Goal: Task Accomplishment & Management: Complete application form

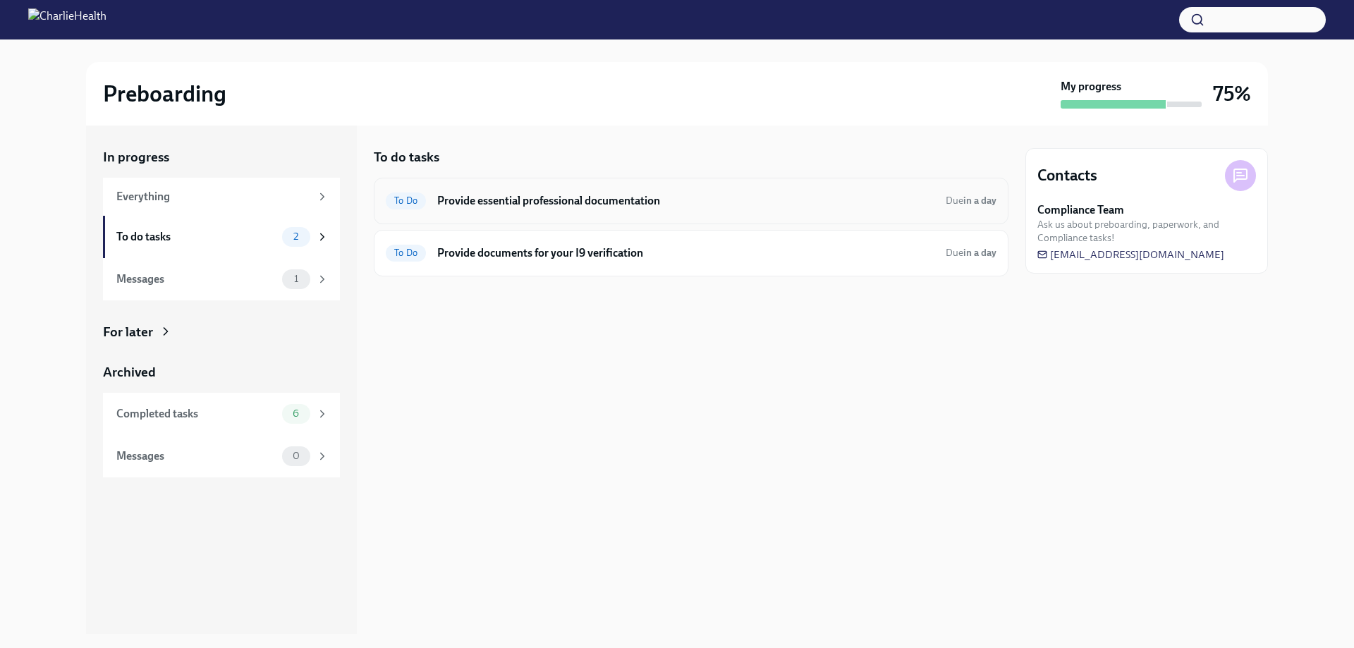
click at [486, 207] on h6 "Provide essential professional documentation" at bounding box center [685, 201] width 497 height 16
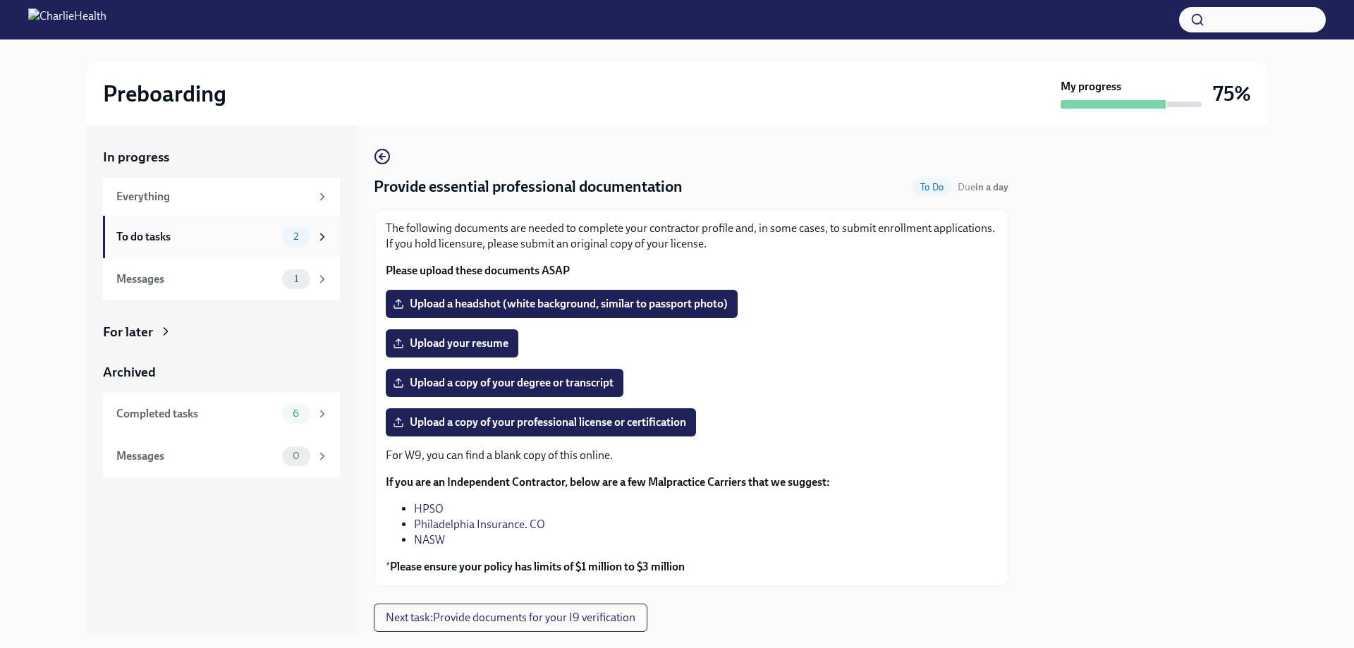
click at [154, 235] on div "To do tasks" at bounding box center [196, 237] width 160 height 16
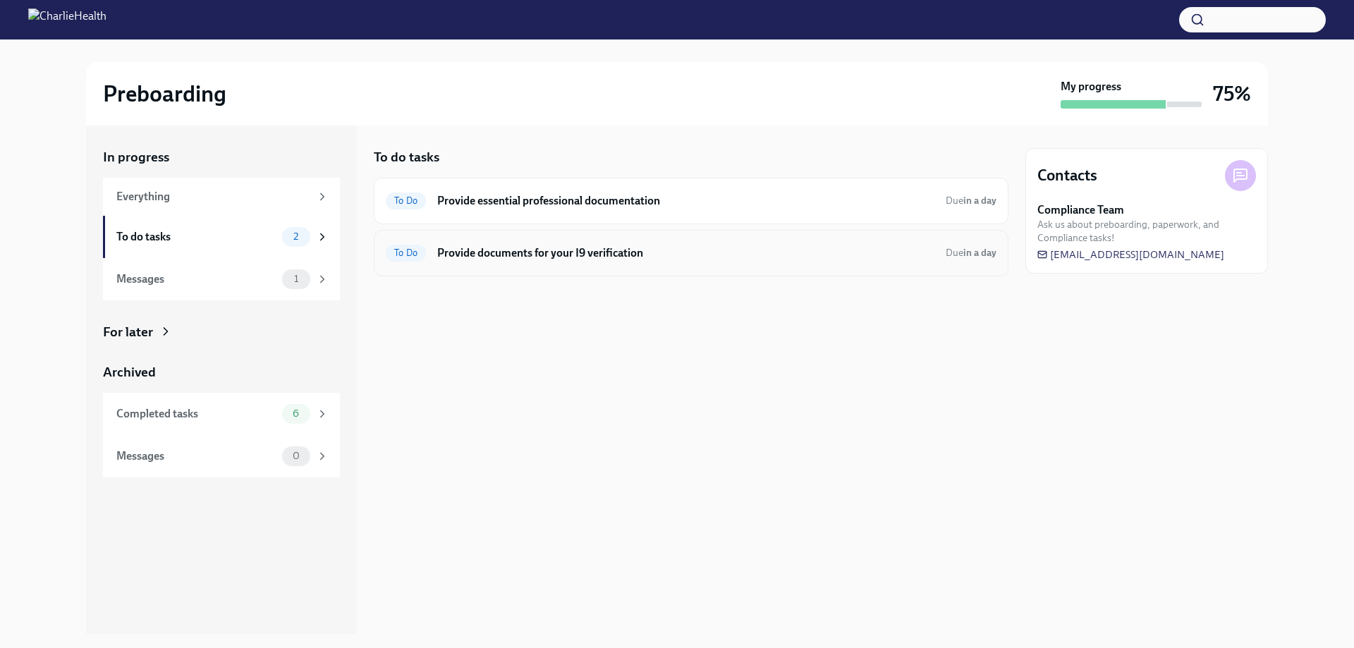
click at [496, 255] on h6 "Provide documents for your I9 verification" at bounding box center [685, 253] width 497 height 16
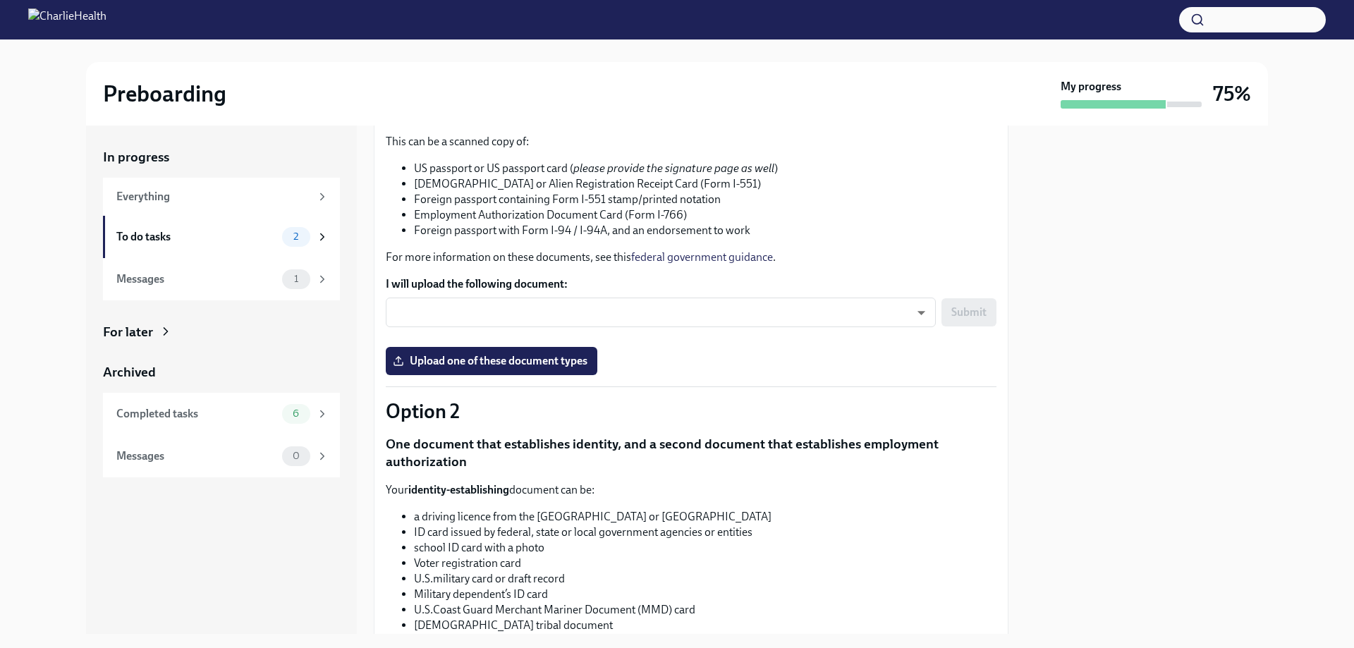
scroll to position [212, 0]
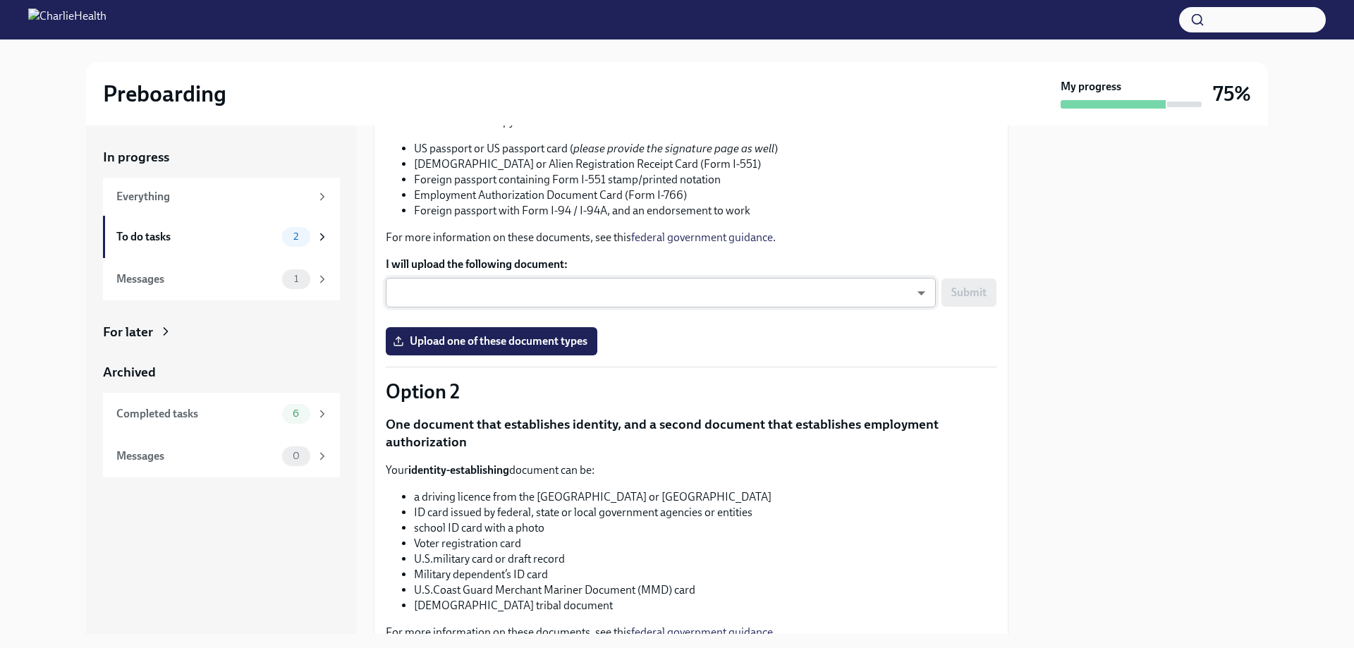
click at [886, 304] on body "Preboarding My progress 75% In progress Everything To do tasks 2 Messages 1 For…" at bounding box center [677, 324] width 1354 height 648
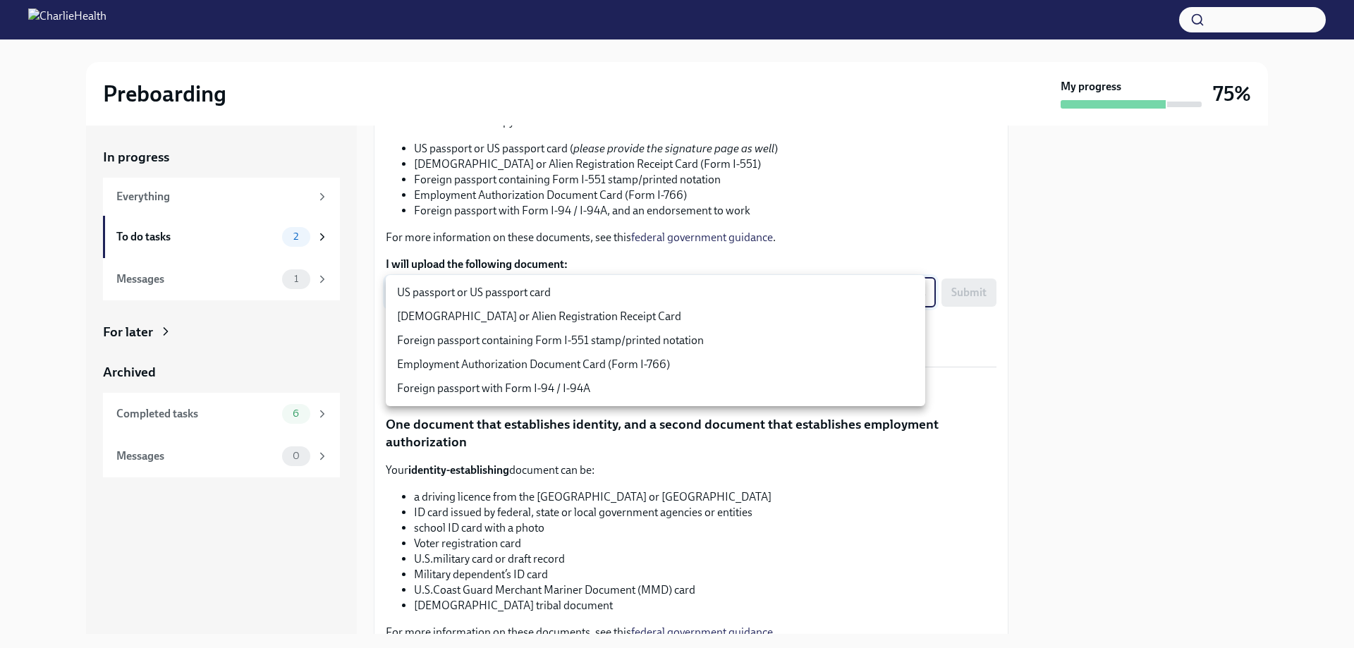
click at [845, 291] on li "US passport or US passport card" at bounding box center [656, 293] width 540 height 24
type input "KnYOjnC8x"
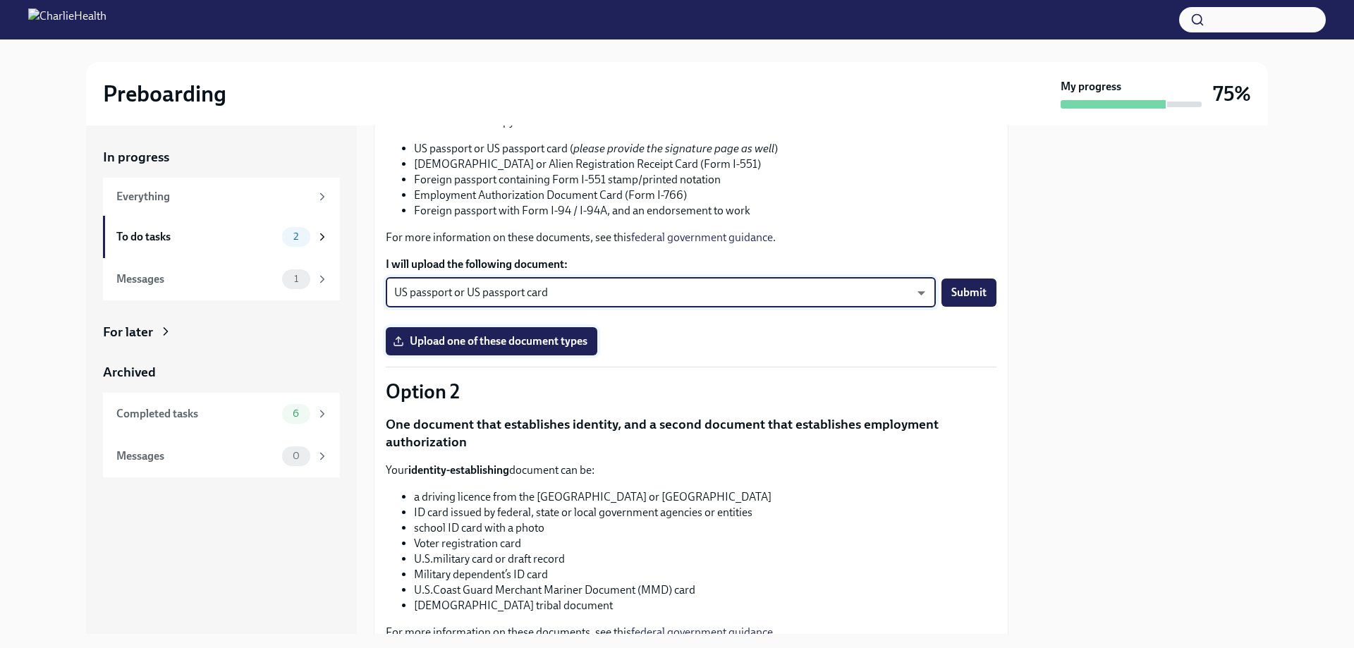
click at [490, 339] on span "Upload one of these document types" at bounding box center [492, 341] width 192 height 14
click at [0, 0] on input "Upload one of these document types" at bounding box center [0, 0] width 0 height 0
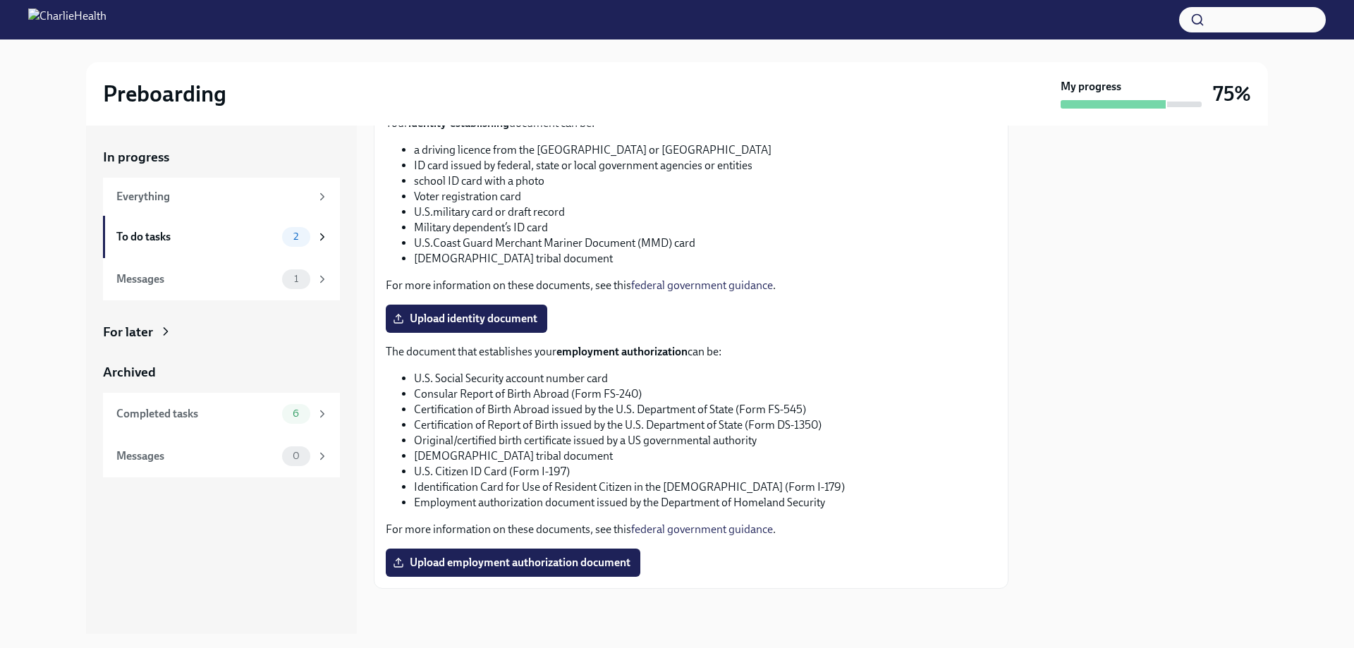
scroll to position [193, 0]
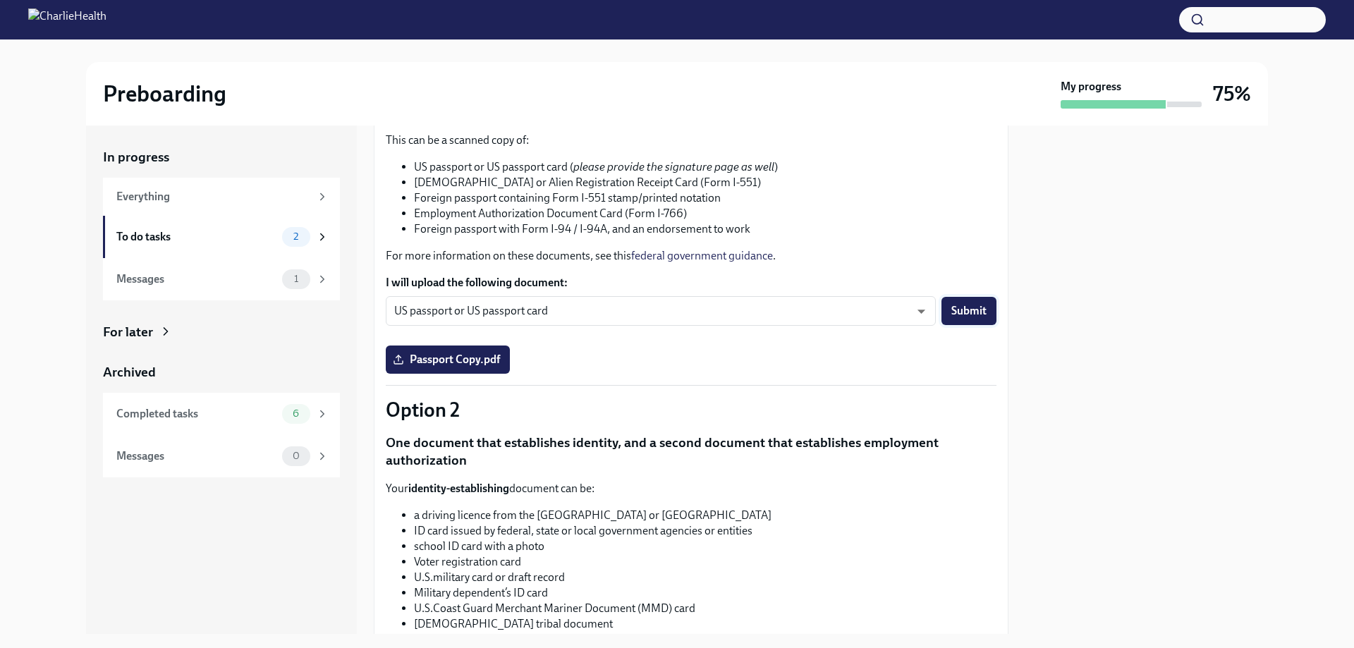
click at [956, 312] on span "Submit" at bounding box center [969, 311] width 35 height 14
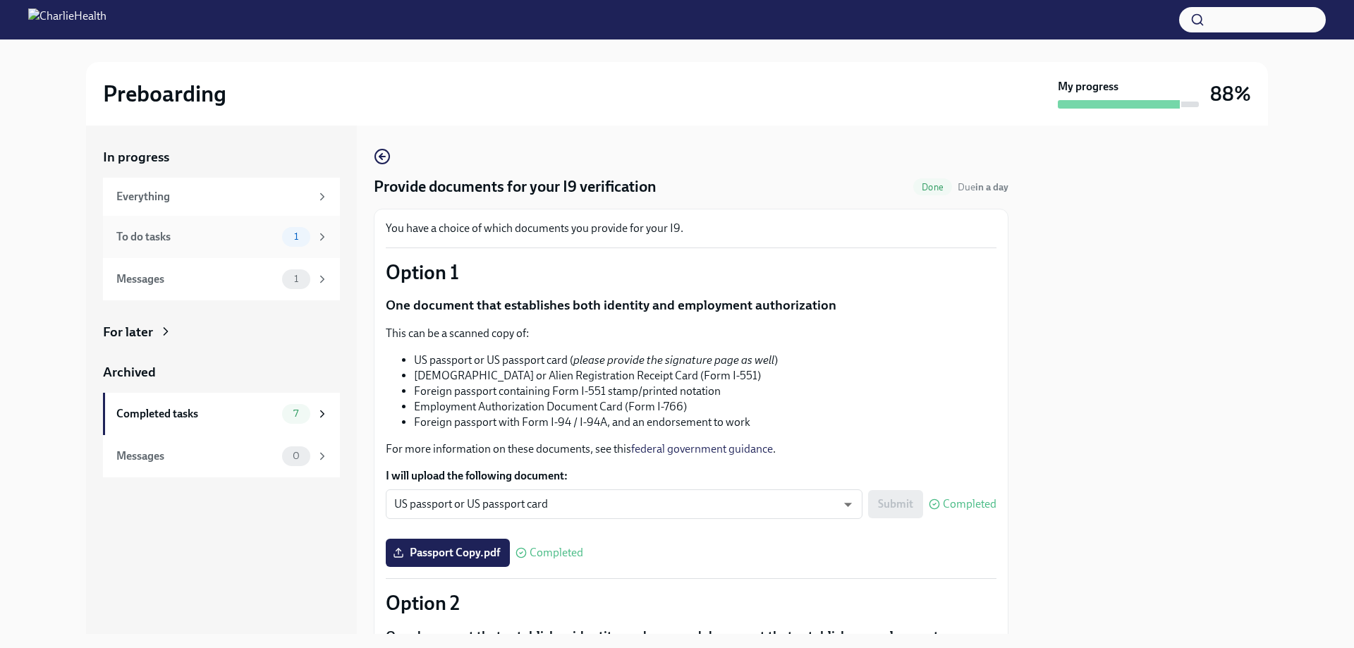
click at [170, 234] on div "To do tasks" at bounding box center [196, 237] width 160 height 16
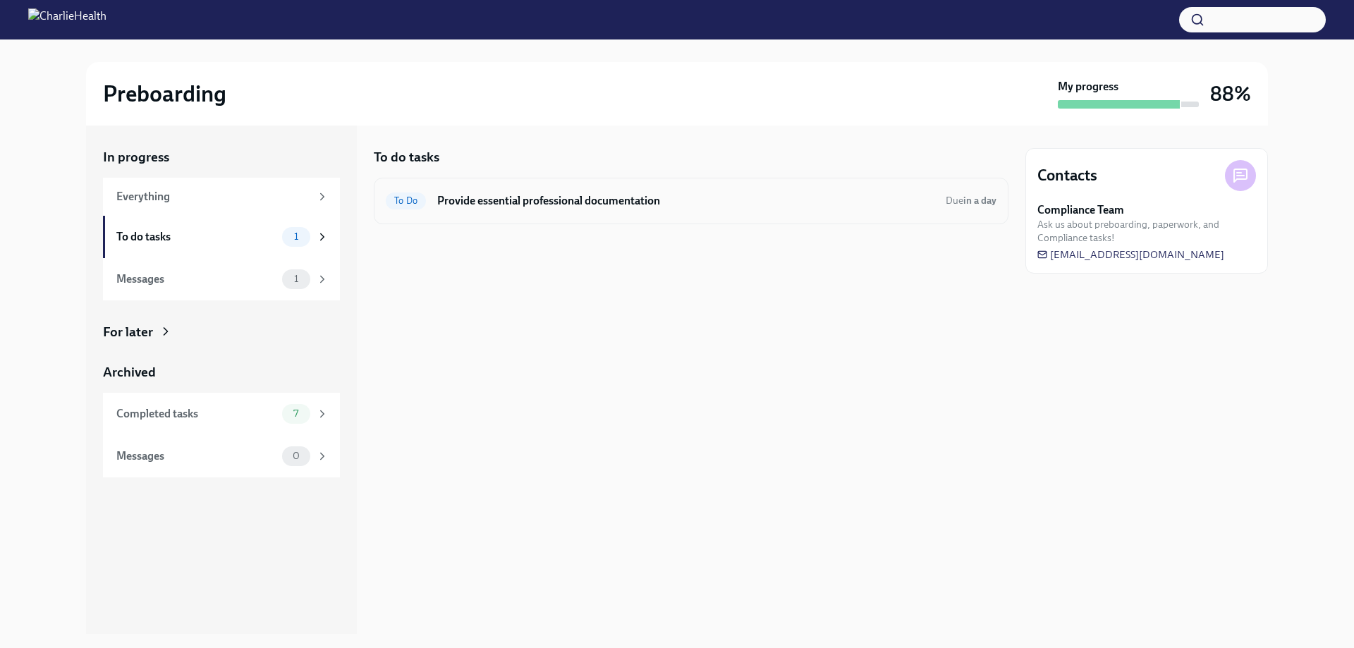
click at [506, 194] on h6 "Provide essential professional documentation" at bounding box center [685, 201] width 497 height 16
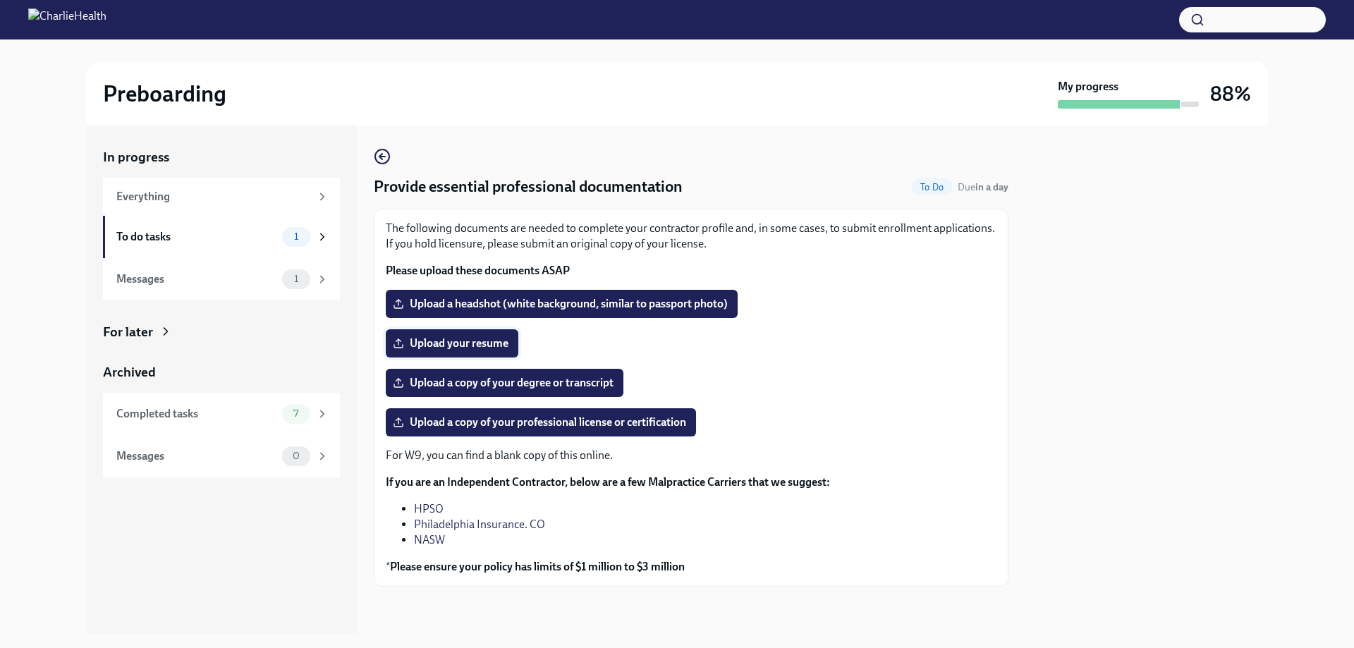
click at [451, 341] on span "Upload your resume" at bounding box center [452, 343] width 113 height 14
click at [0, 0] on input "Upload your resume" at bounding box center [0, 0] width 0 height 0
click at [482, 389] on span "Upload a copy of your degree or transcript" at bounding box center [505, 383] width 218 height 14
click at [0, 0] on input "Upload a copy of your degree or transcript" at bounding box center [0, 0] width 0 height 0
click at [494, 428] on span "Upload a copy of your professional license or certification" at bounding box center [541, 422] width 291 height 14
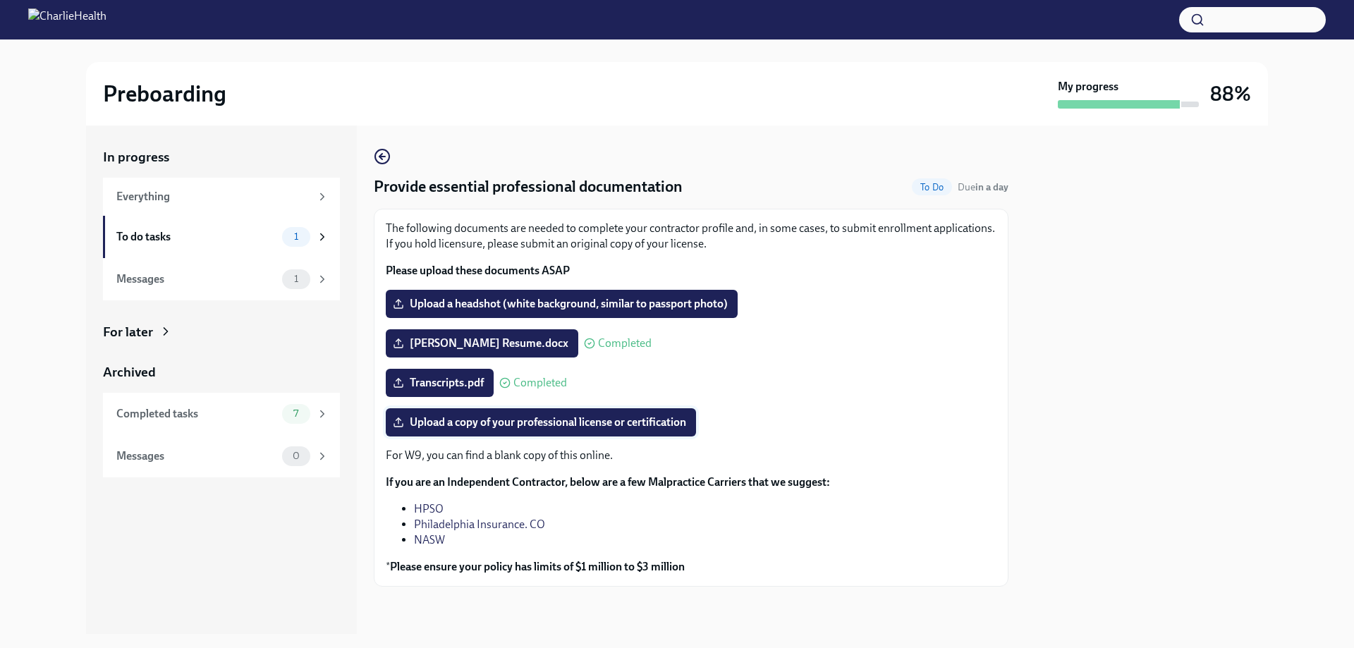
click at [0, 0] on input "Upload a copy of your professional license or certification" at bounding box center [0, 0] width 0 height 0
click at [475, 423] on span "Upload a copy of your professional license or certification" at bounding box center [541, 422] width 291 height 14
click at [0, 0] on input "Upload a copy of your professional license or certification" at bounding box center [0, 0] width 0 height 0
click at [178, 200] on div "Everything" at bounding box center [213, 197] width 194 height 16
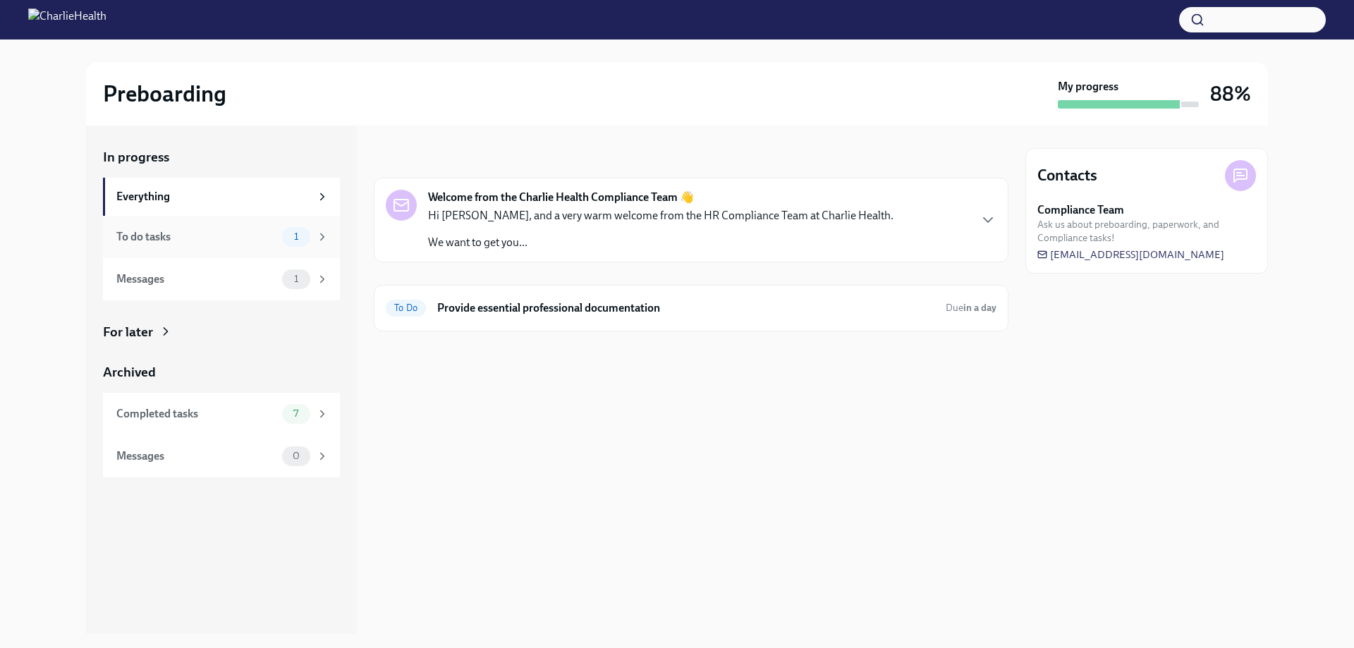
click at [170, 248] on div "To do tasks 1" at bounding box center [221, 237] width 237 height 42
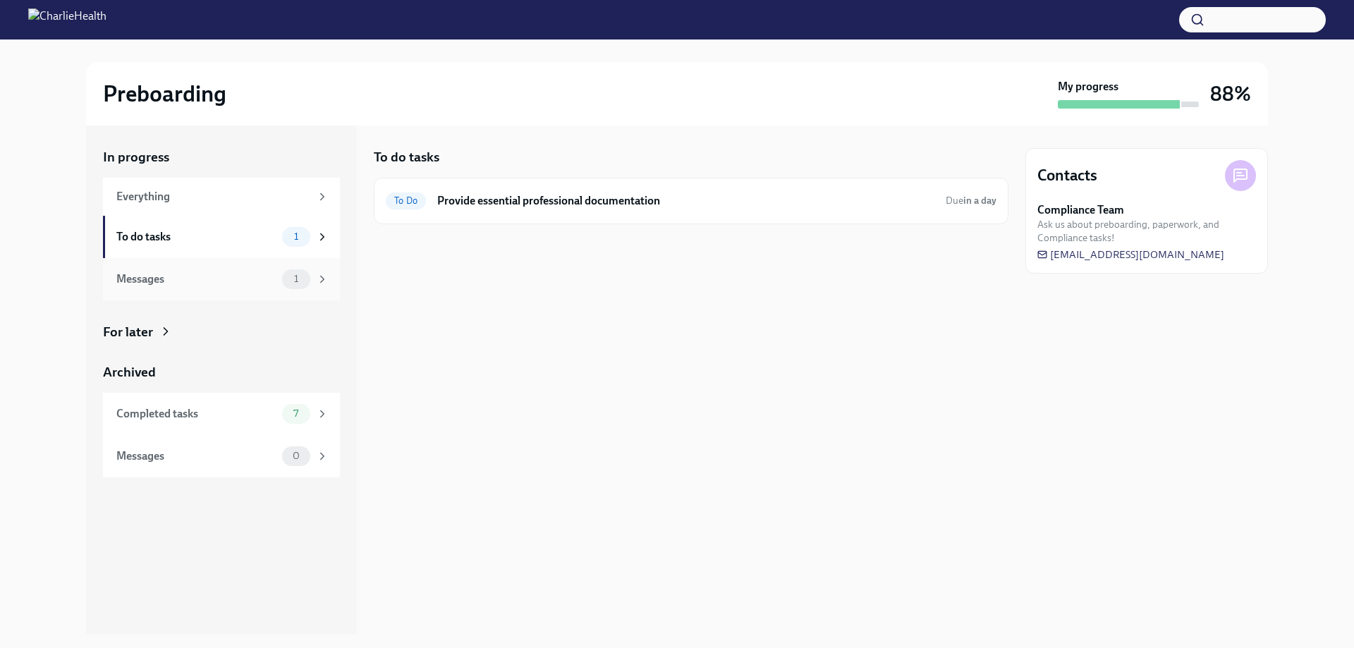
click at [167, 277] on div "Messages" at bounding box center [196, 280] width 160 height 16
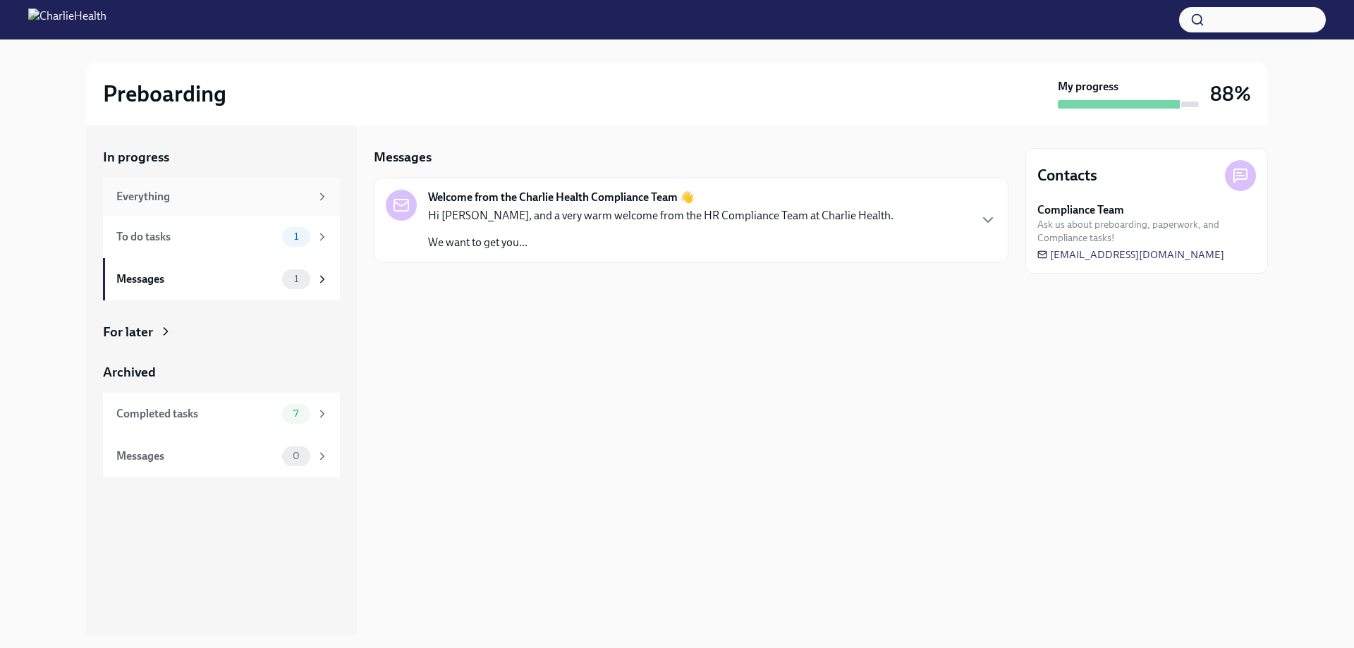
click at [172, 185] on div "Everything" at bounding box center [221, 197] width 237 height 38
click at [478, 308] on h6 "Provide essential professional documentation" at bounding box center [685, 309] width 497 height 16
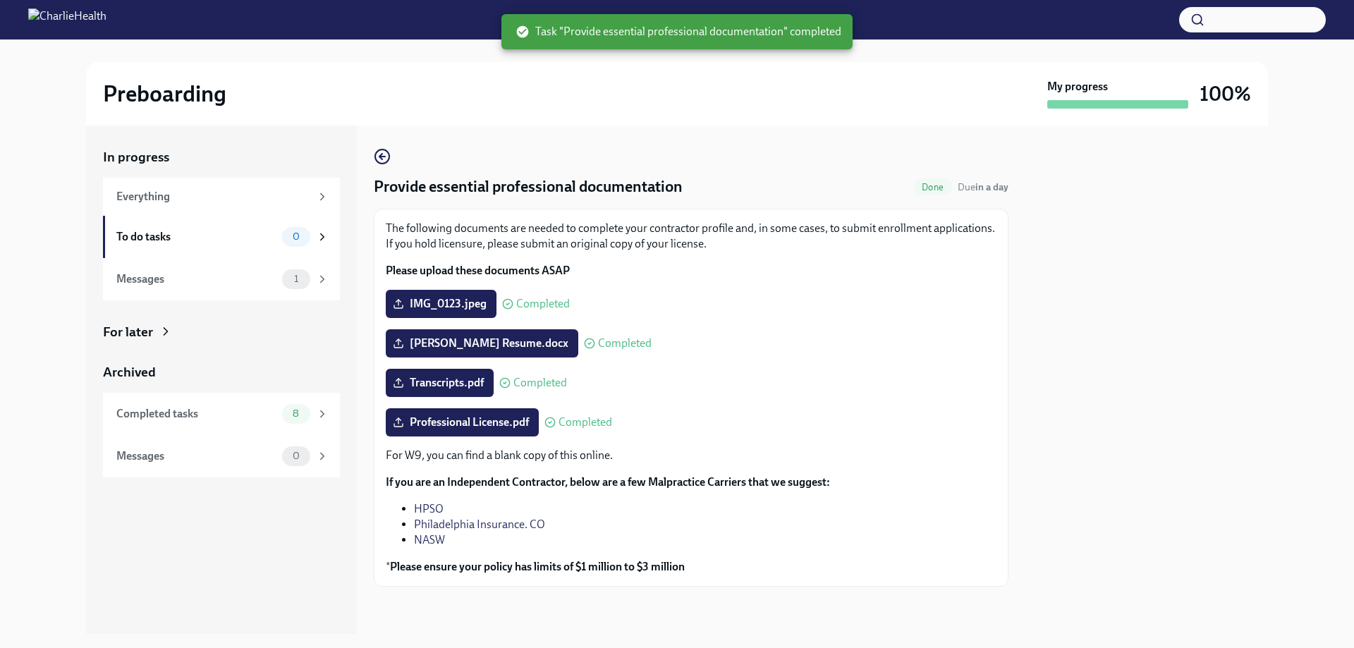
click at [714, 459] on p "For W9, you can find a blank copy of this online." at bounding box center [691, 456] width 611 height 16
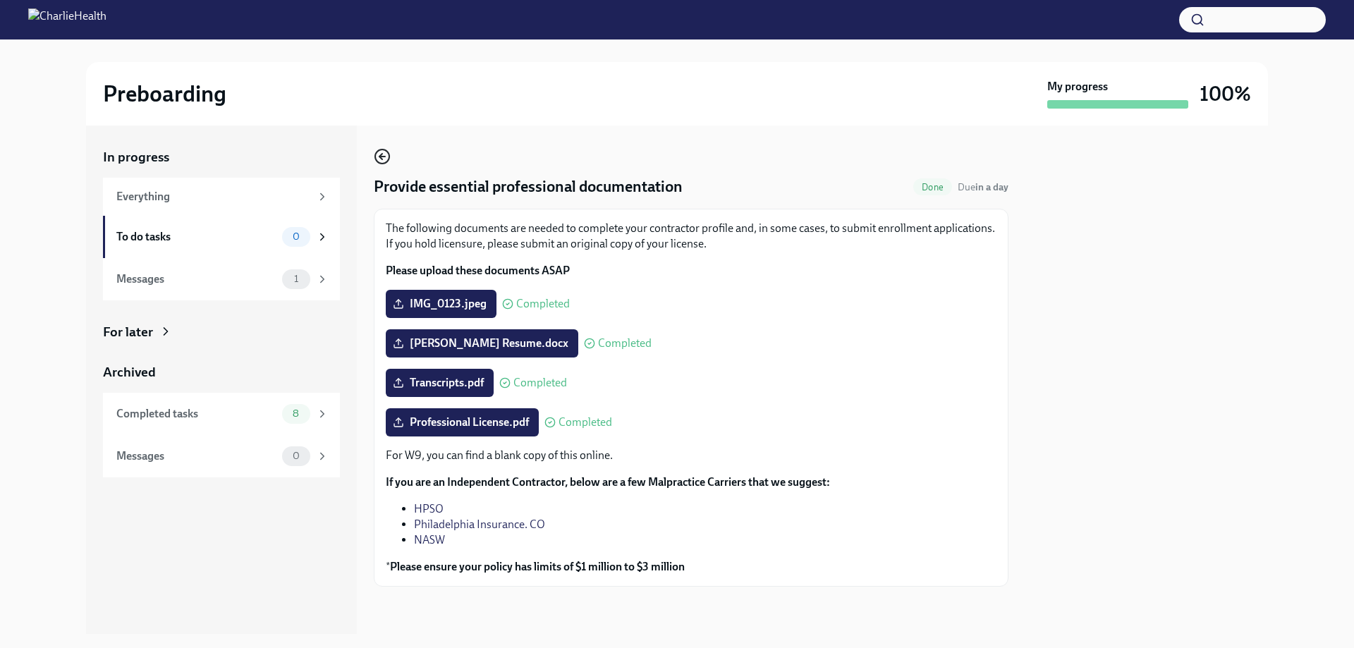
click at [382, 155] on icon "button" at bounding box center [382, 156] width 17 height 17
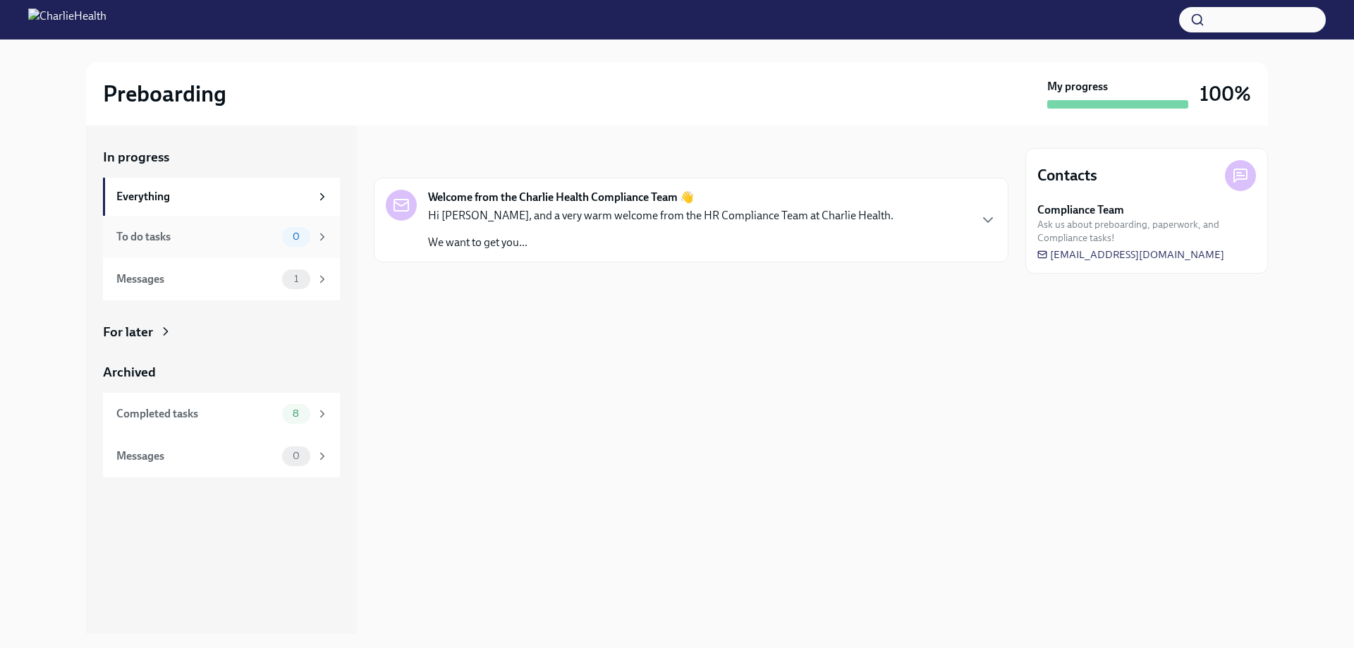
click at [245, 240] on div "To do tasks" at bounding box center [196, 237] width 160 height 16
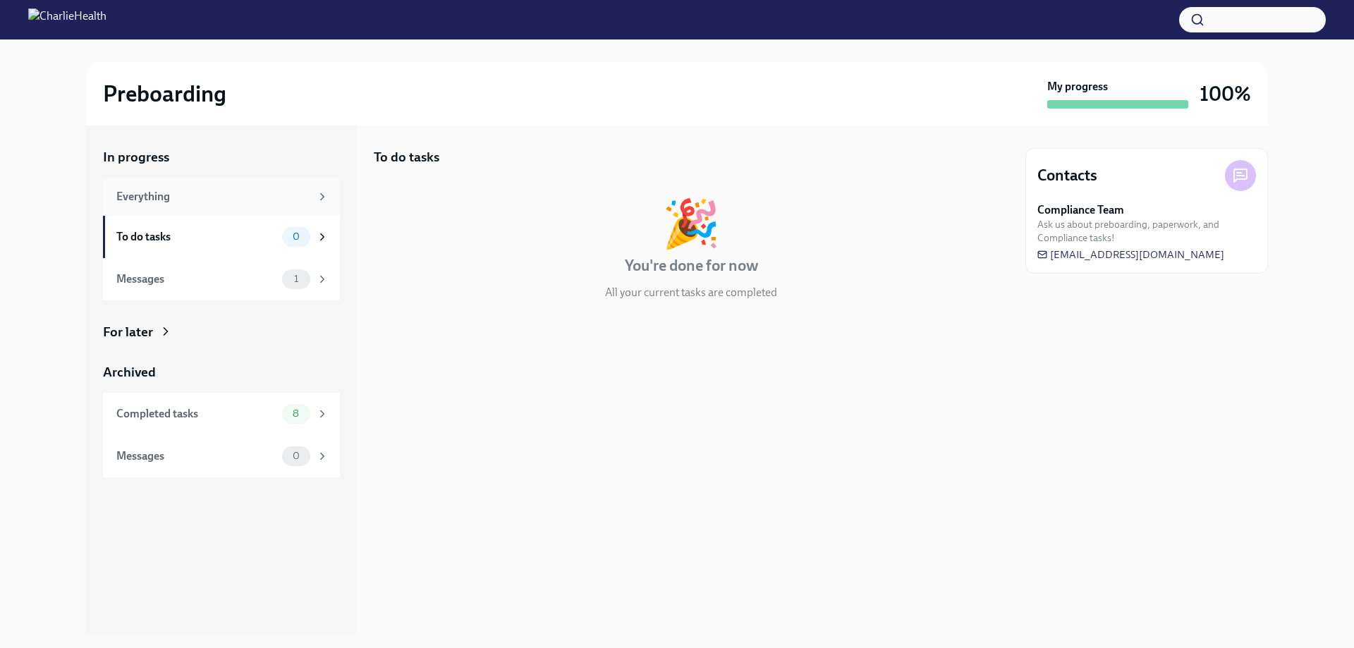
click at [236, 196] on div "Everything" at bounding box center [213, 197] width 194 height 16
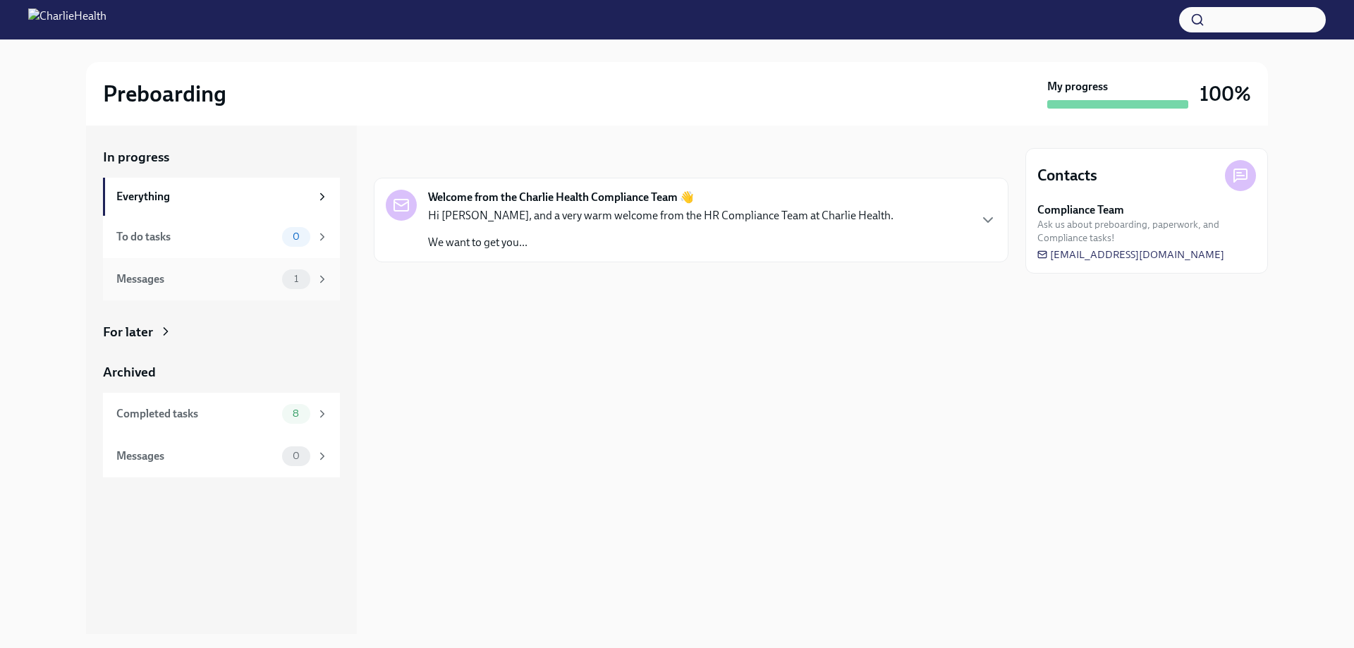
click at [188, 292] on div "Messages 1" at bounding box center [221, 279] width 237 height 42
click at [493, 217] on p "Hi [PERSON_NAME], and a very warm welcome from the HR Compliance Team at Charli…" at bounding box center [661, 216] width 466 height 16
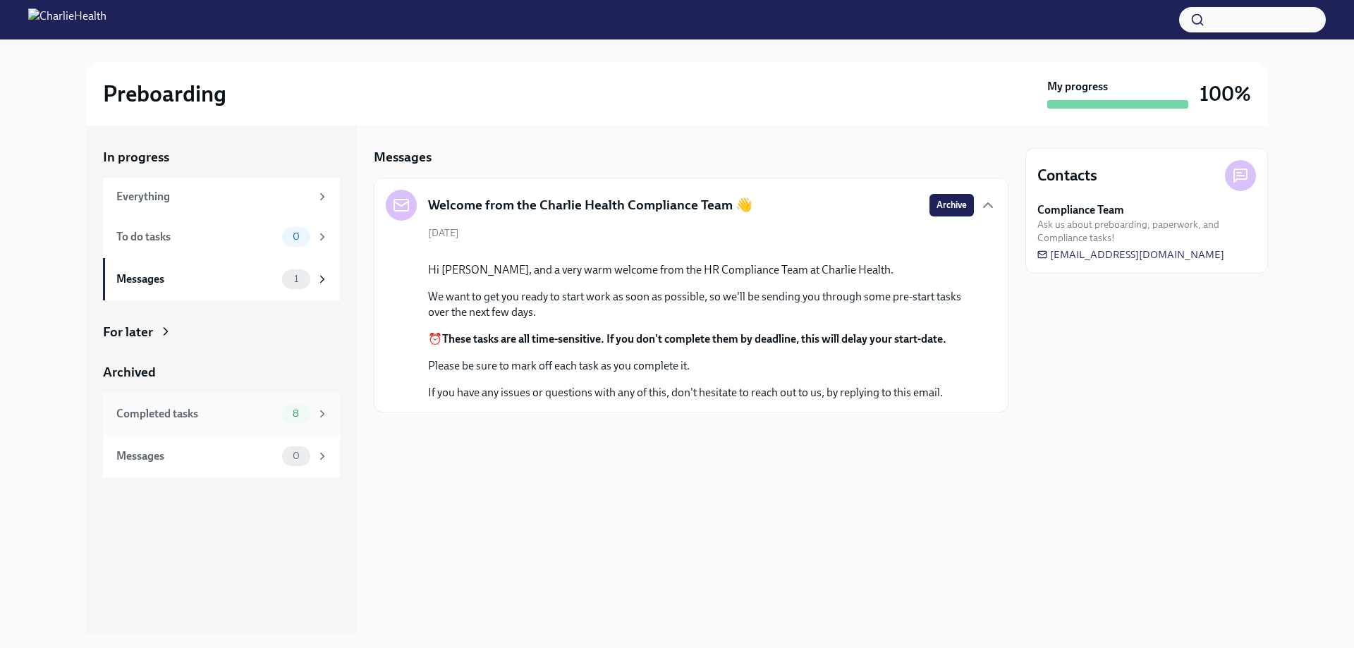
click at [250, 418] on div "Completed tasks" at bounding box center [196, 414] width 160 height 16
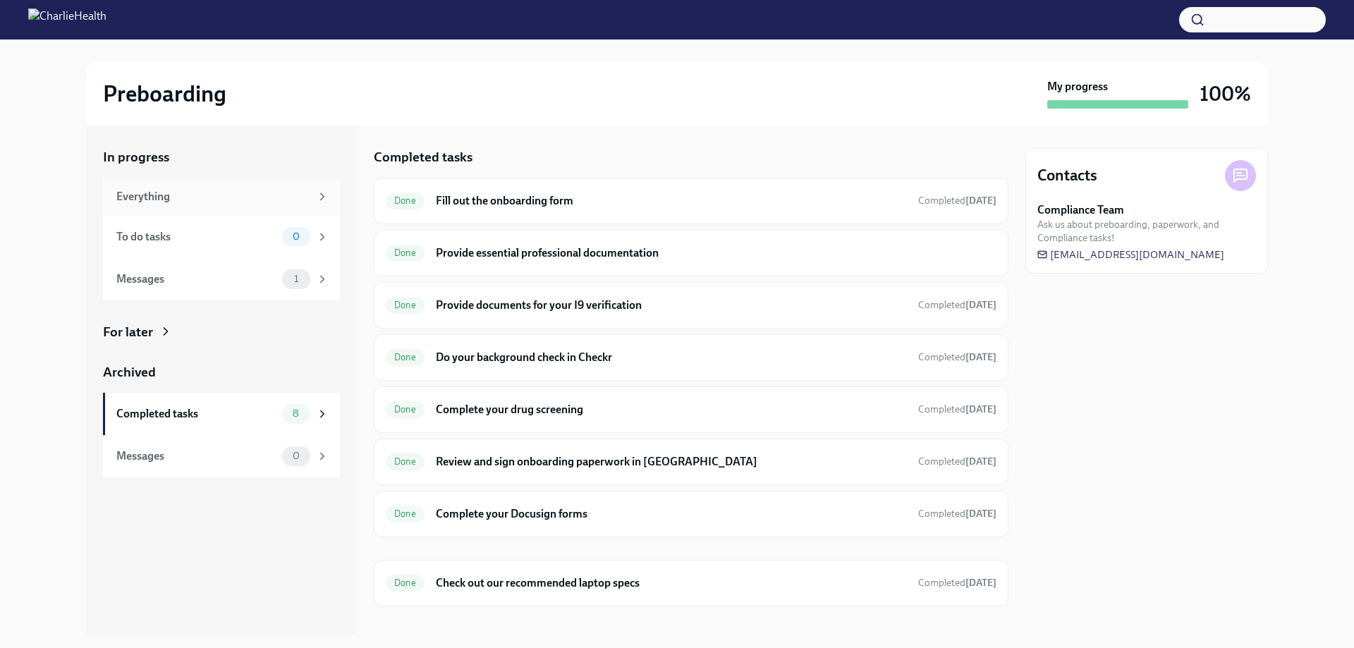
click at [158, 195] on div "Everything" at bounding box center [213, 197] width 194 height 16
